Goal: Task Accomplishment & Management: Manage account settings

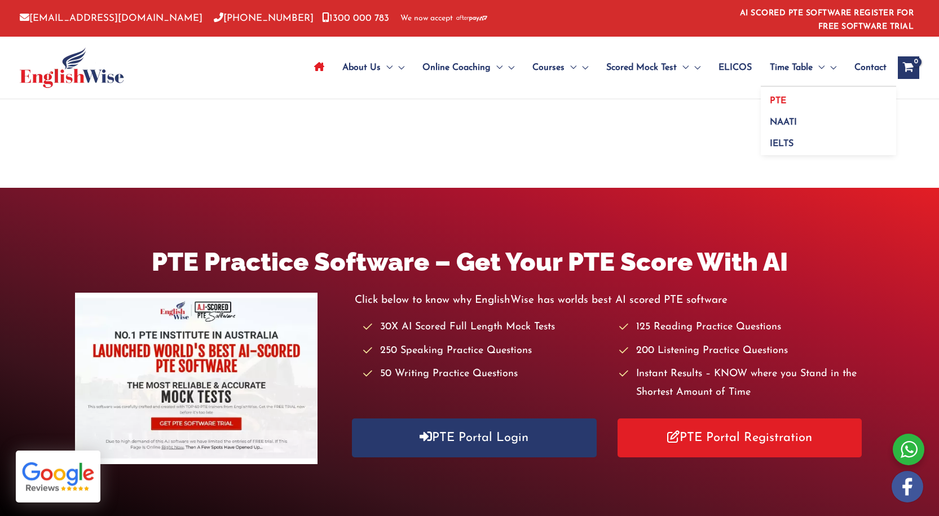
click at [786, 101] on span "PTE" at bounding box center [778, 100] width 16 height 9
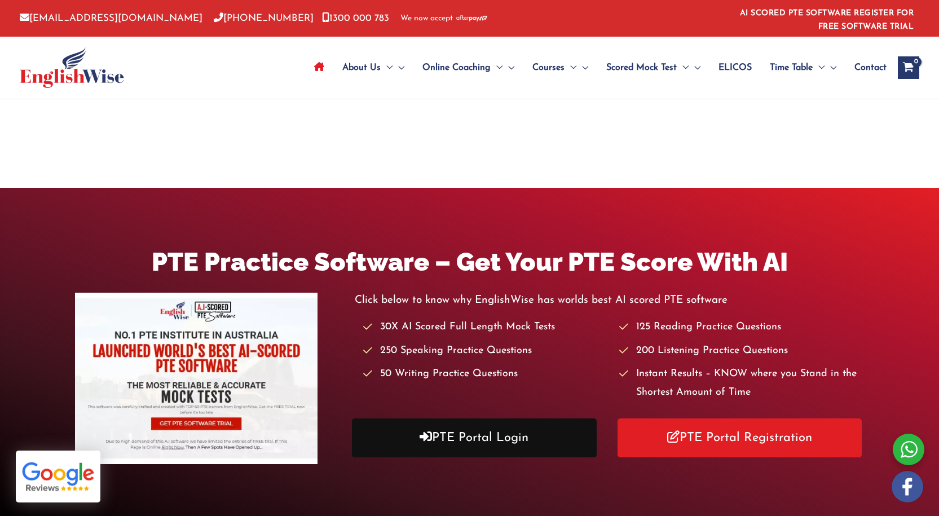
click at [468, 418] on link "PTE Portal Login" at bounding box center [474, 437] width 244 height 39
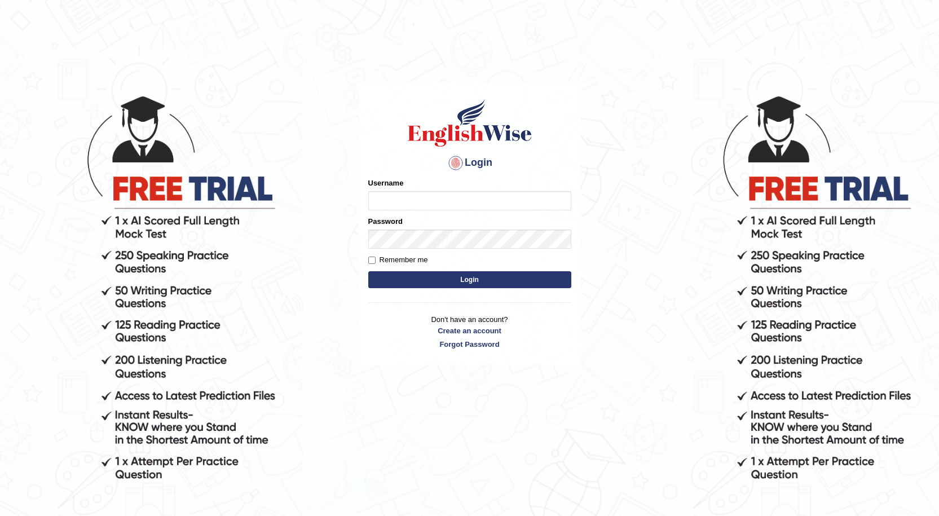
click at [392, 199] on input "Username" at bounding box center [469, 200] width 203 height 19
type input "Sjayasekera"
click at [379, 262] on label "Remember me" at bounding box center [398, 259] width 60 height 11
click at [376, 262] on input "Remember me" at bounding box center [371, 260] width 7 height 7
checkbox input "true"
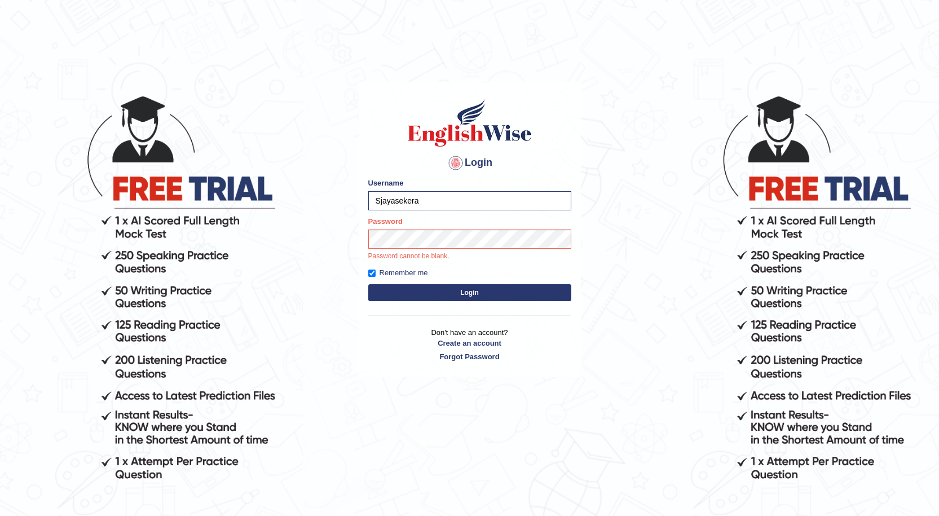
click at [458, 296] on button "Login" at bounding box center [469, 292] width 203 height 17
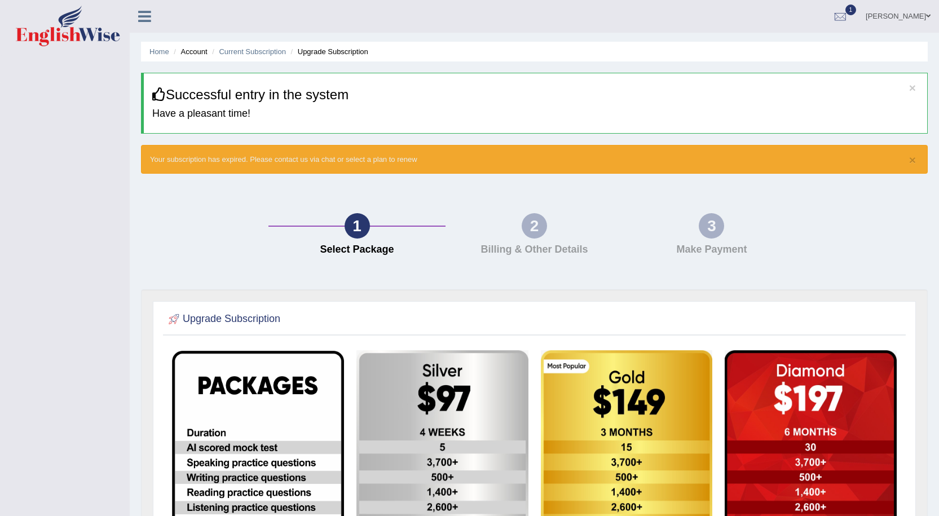
click at [857, 11] on span "1" at bounding box center [850, 10] width 11 height 11
click at [757, 54] on span "Exam evaluated" at bounding box center [773, 56] width 150 height 9
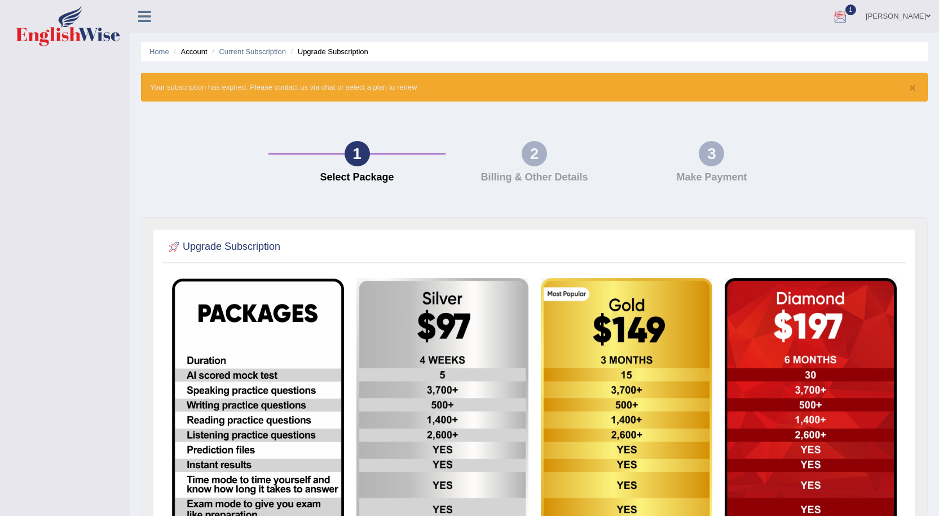
click at [849, 16] on div at bounding box center [840, 16] width 17 height 17
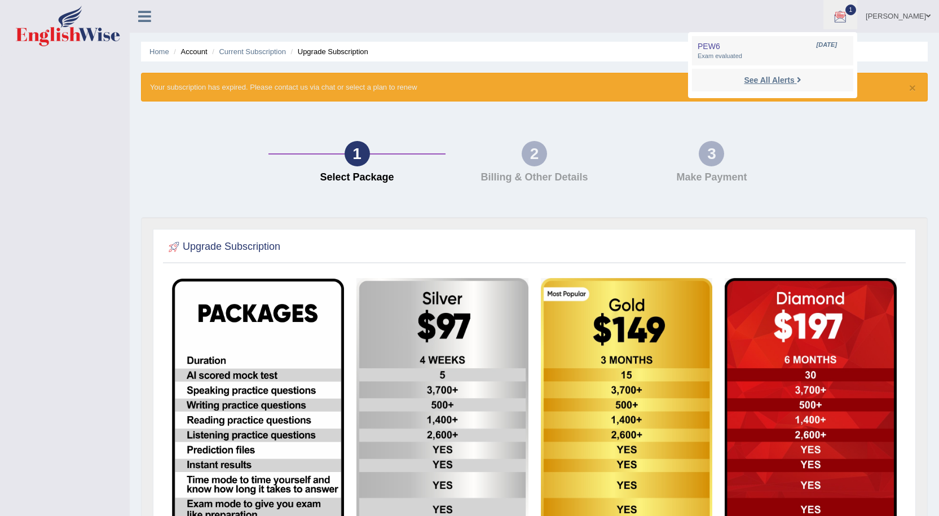
click at [794, 83] on strong "See All Alerts" at bounding box center [769, 80] width 50 height 9
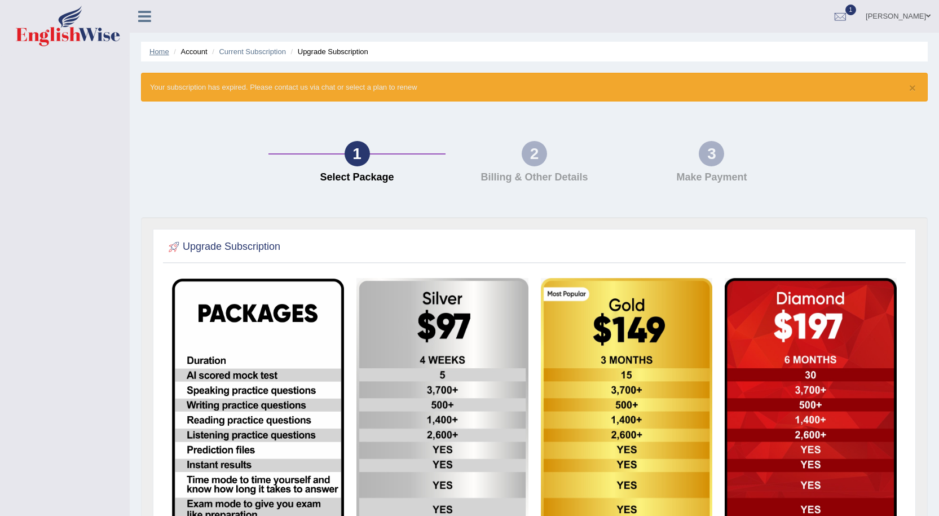
click at [156, 53] on link "Home" at bounding box center [159, 51] width 20 height 8
click at [155, 50] on link "Home" at bounding box center [159, 51] width 20 height 8
click at [144, 12] on icon at bounding box center [144, 16] width 13 height 15
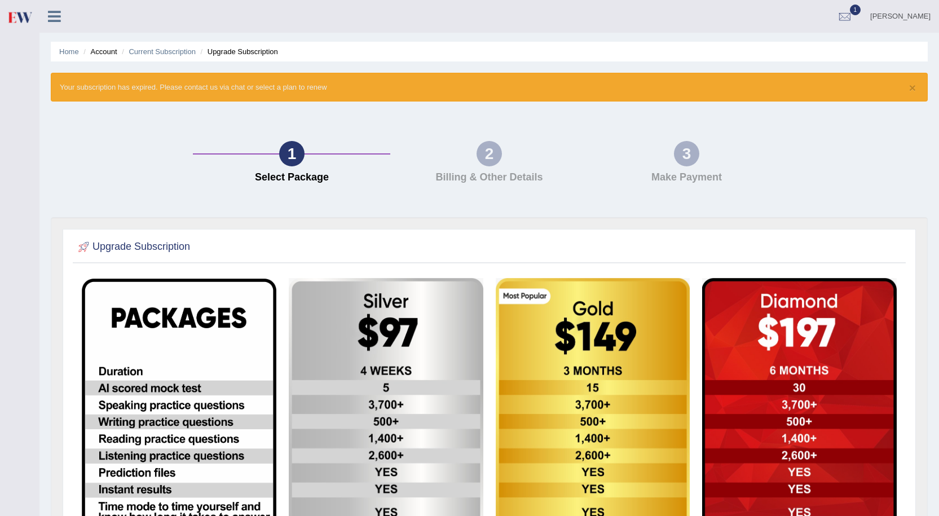
click at [52, 20] on icon at bounding box center [54, 16] width 13 height 15
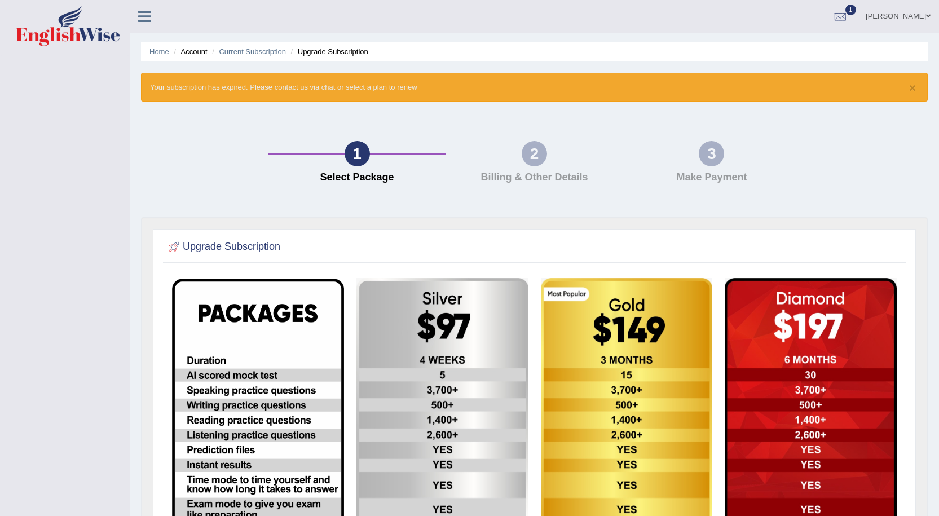
click at [913, 16] on link "[PERSON_NAME]" at bounding box center [898, 14] width 82 height 29
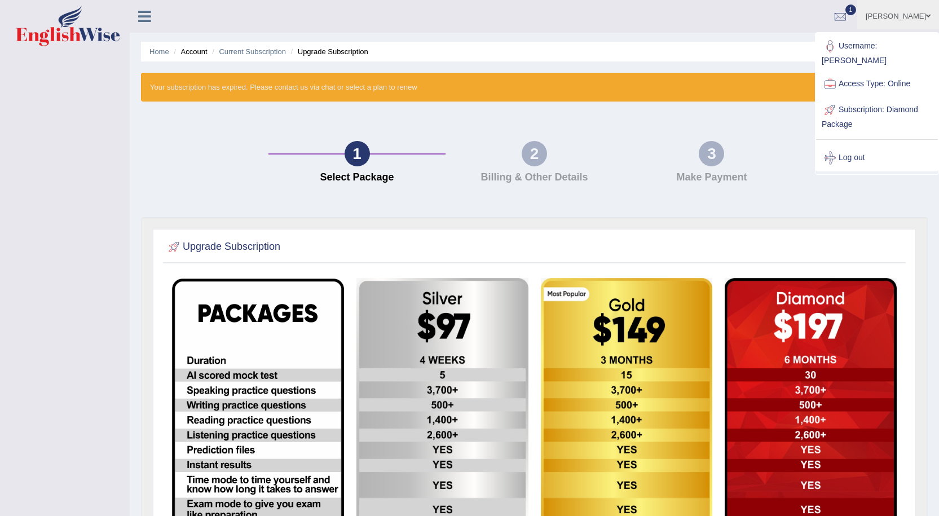
click at [845, 97] on link "Subscription: Diamond Package" at bounding box center [877, 116] width 122 height 38
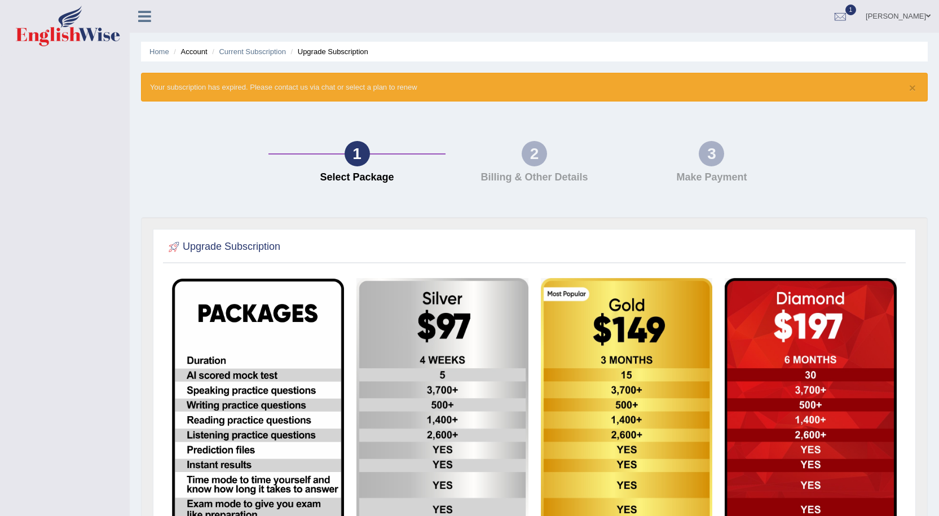
click at [152, 17] on link at bounding box center [145, 15] width 30 height 17
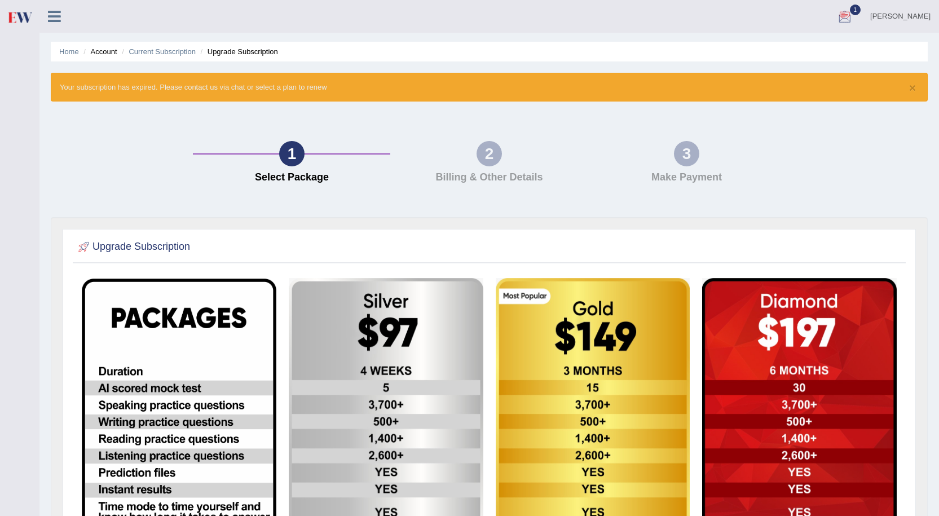
click at [853, 19] on div at bounding box center [844, 16] width 17 height 17
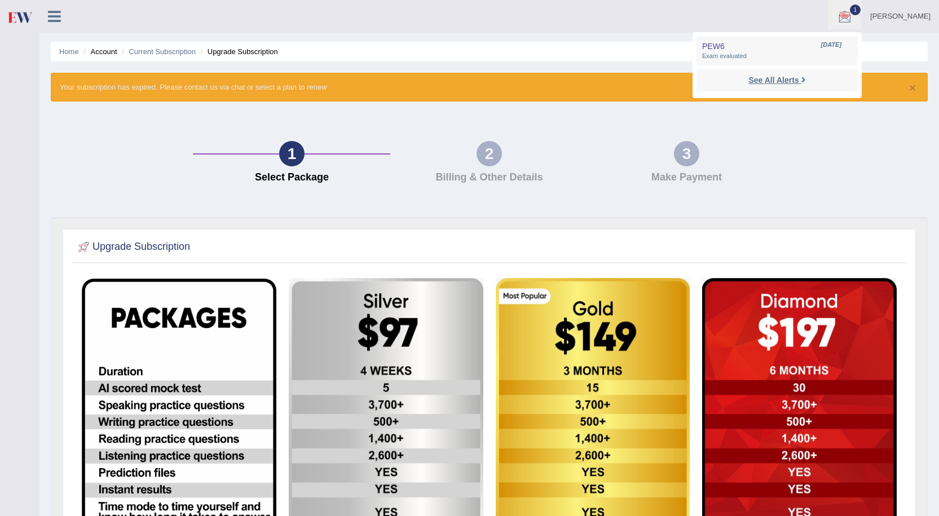
click at [799, 77] on strong "See All Alerts" at bounding box center [773, 80] width 50 height 9
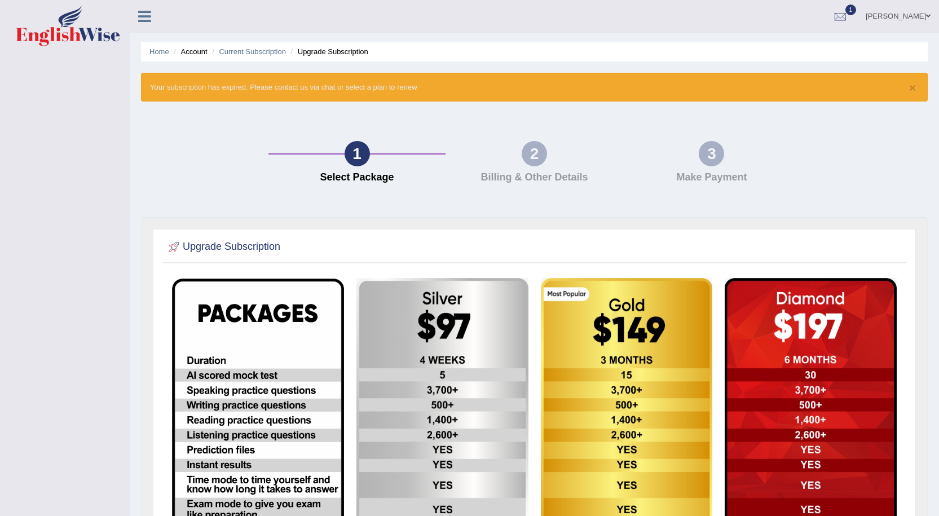
drag, startPoint x: 879, startPoint y: 10, endPoint x: 918, endPoint y: 17, distance: 39.6
click at [918, 17] on link "[PERSON_NAME]" at bounding box center [898, 14] width 82 height 29
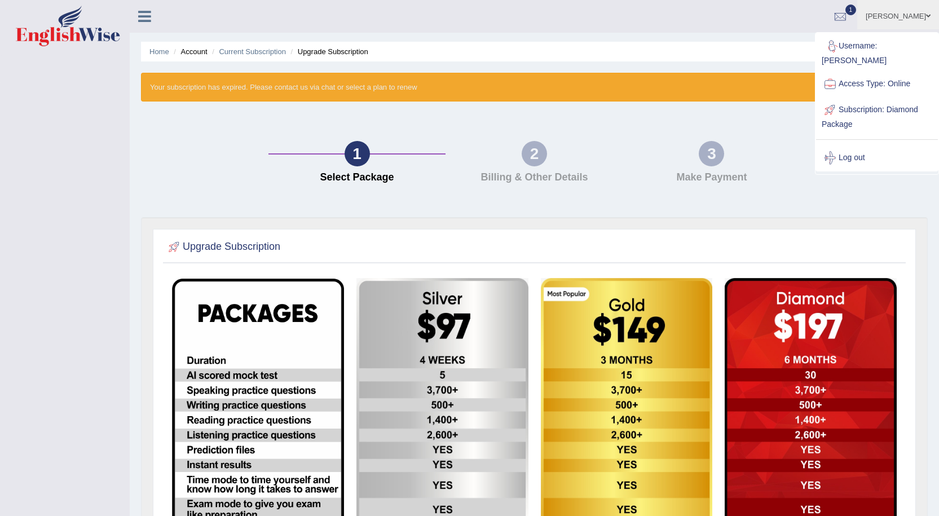
click at [840, 45] on link "Username: [PERSON_NAME]" at bounding box center [877, 52] width 122 height 38
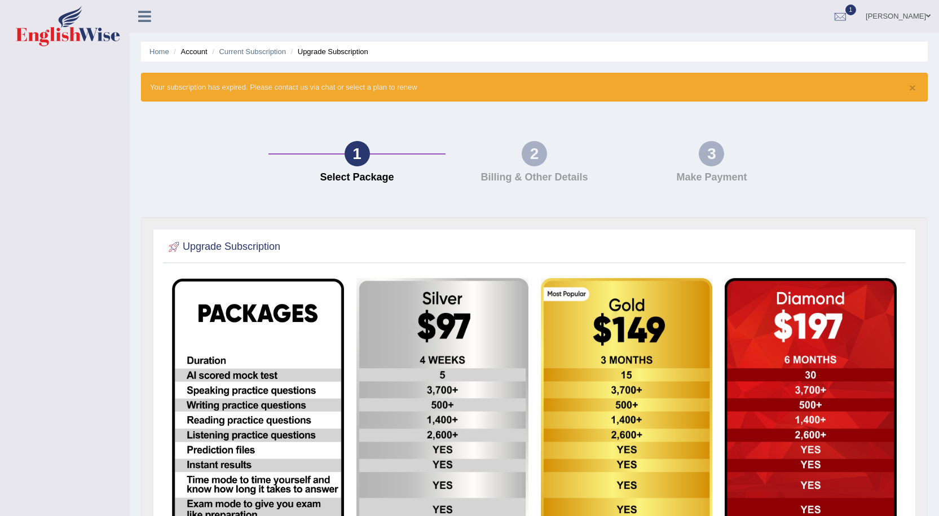
click at [144, 20] on icon at bounding box center [144, 16] width 13 height 15
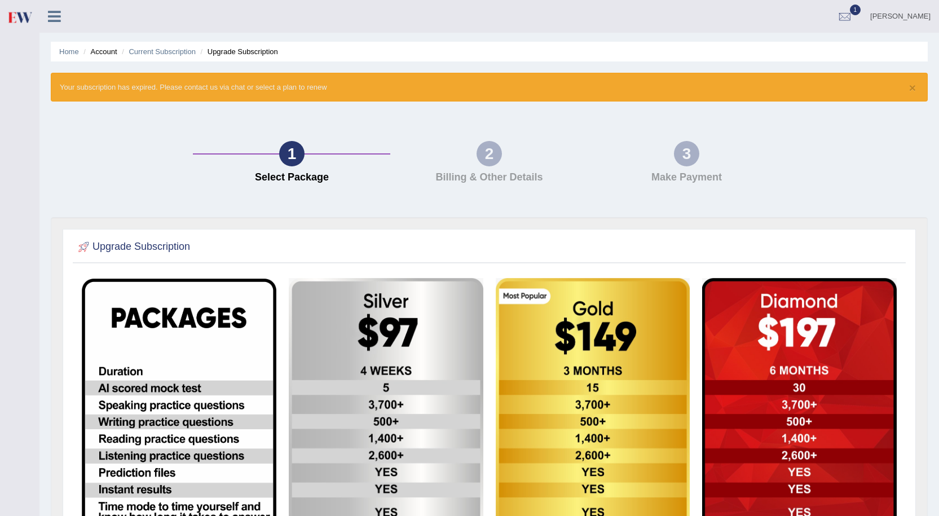
click at [109, 54] on li "Account" at bounding box center [99, 51] width 36 height 11
click at [182, 50] on link "Current Subscription" at bounding box center [162, 51] width 67 height 8
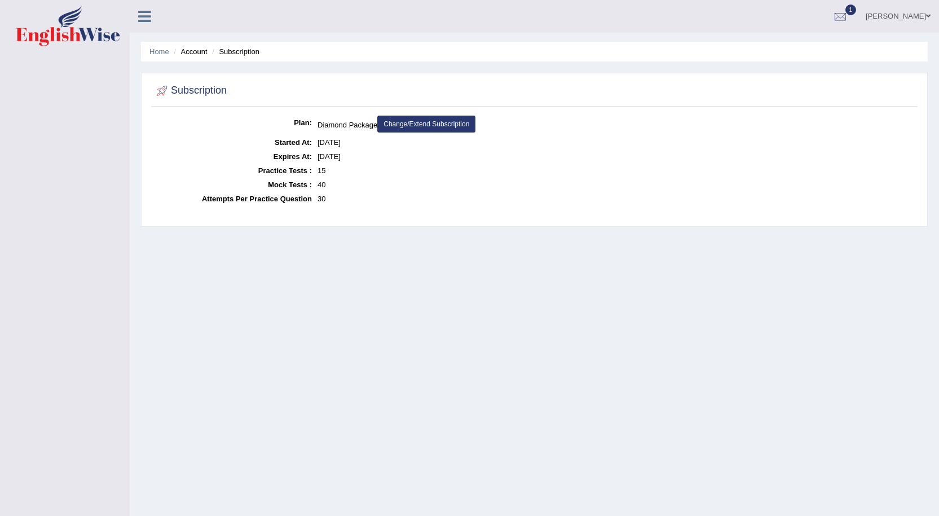
click at [416, 126] on link "Change/Extend Subscription" at bounding box center [426, 124] width 98 height 17
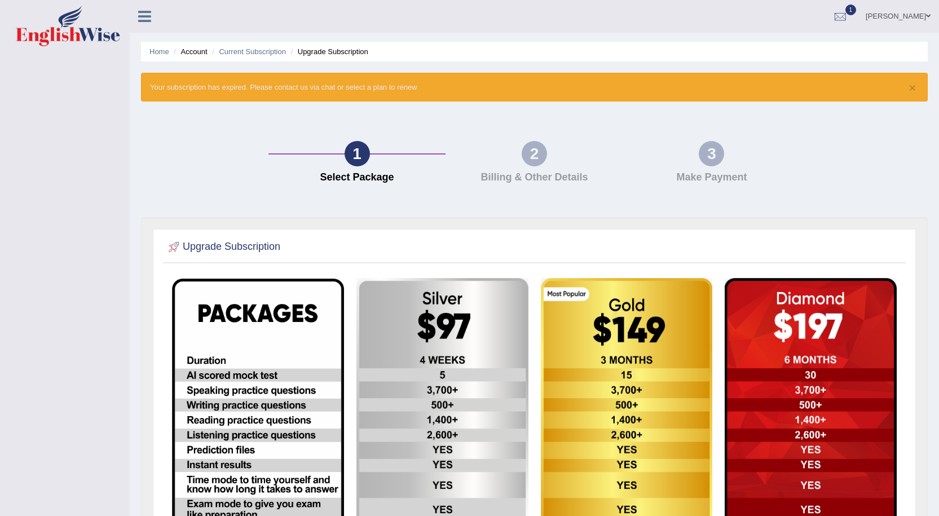
click at [320, 54] on li "Upgrade Subscription" at bounding box center [328, 51] width 80 height 11
click at [144, 16] on icon at bounding box center [144, 16] width 13 height 15
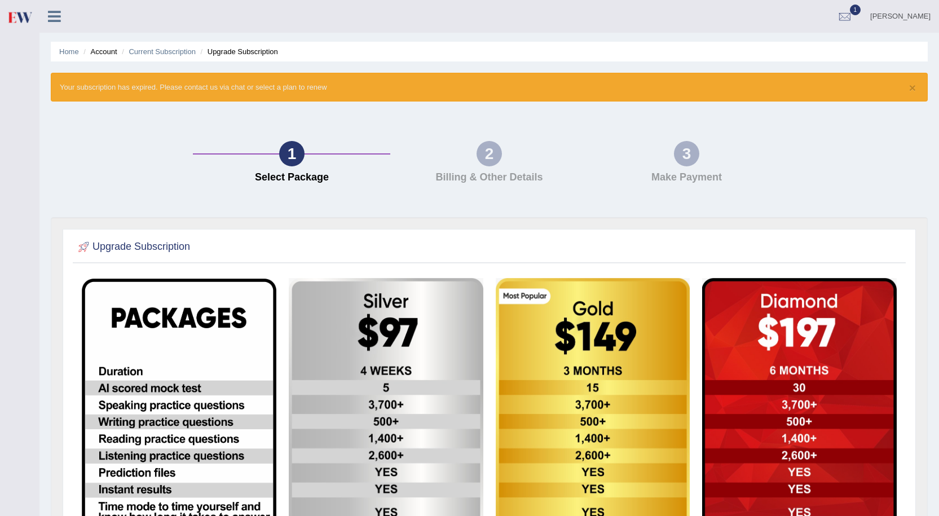
click at [51, 23] on icon at bounding box center [54, 16] width 13 height 15
